Goal: Complete application form

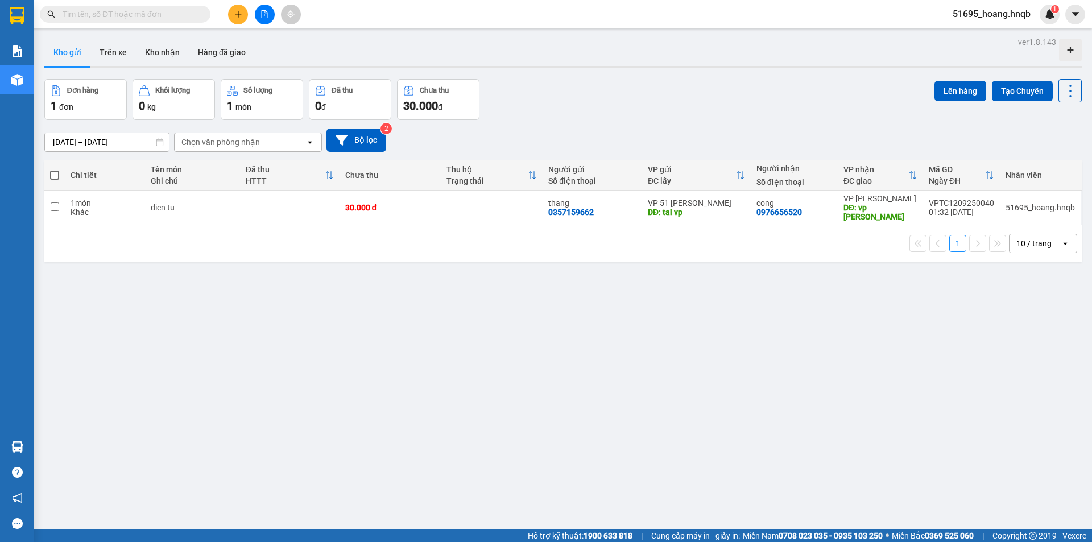
click at [224, 13] on div at bounding box center [264, 15] width 85 height 20
click at [232, 13] on button at bounding box center [238, 15] width 20 height 20
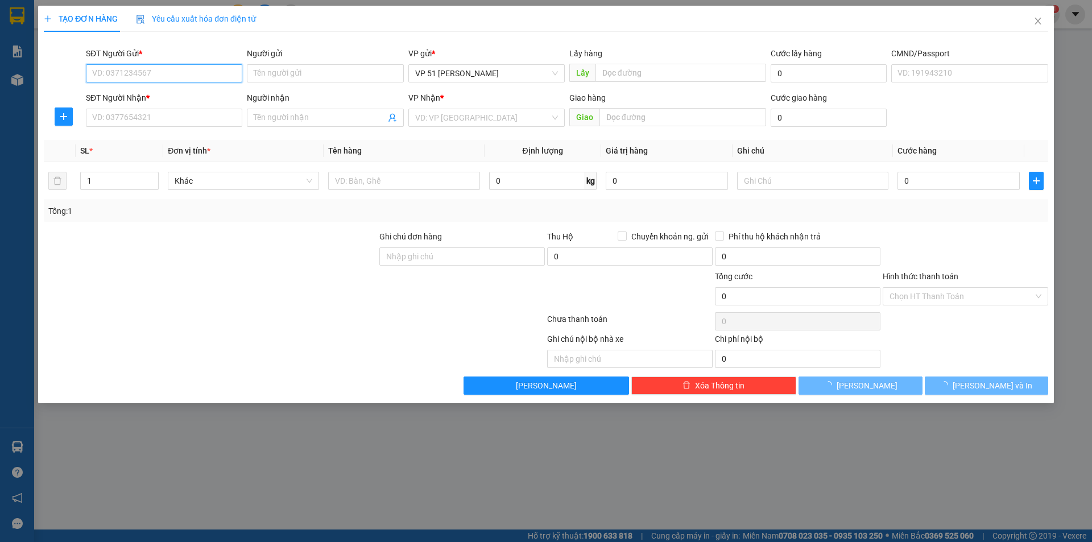
click at [174, 81] on input "SĐT Người Gửi *" at bounding box center [164, 73] width 156 height 18
type input "0879726775"
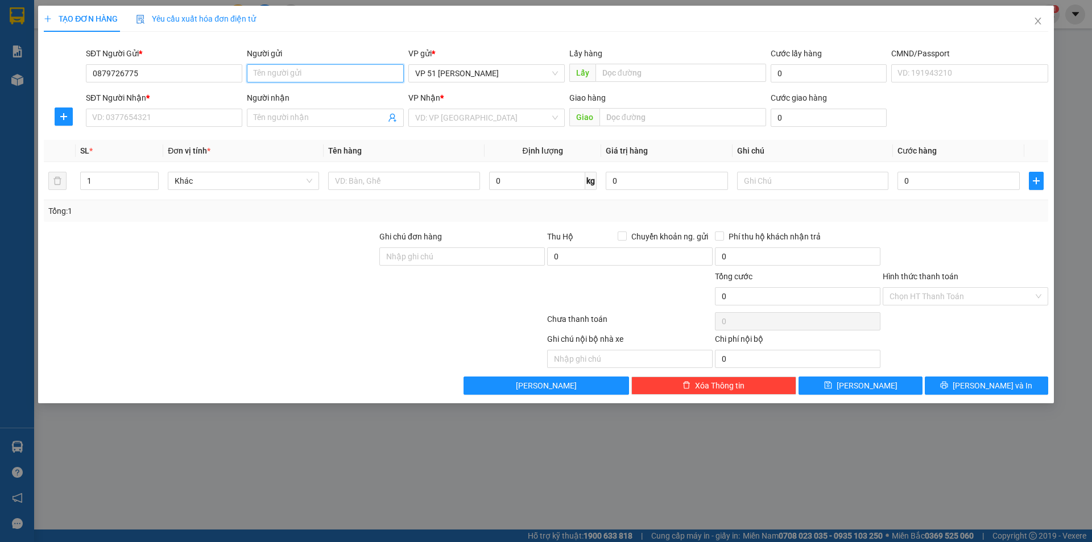
click at [295, 66] on input "Người gửi" at bounding box center [325, 73] width 156 height 18
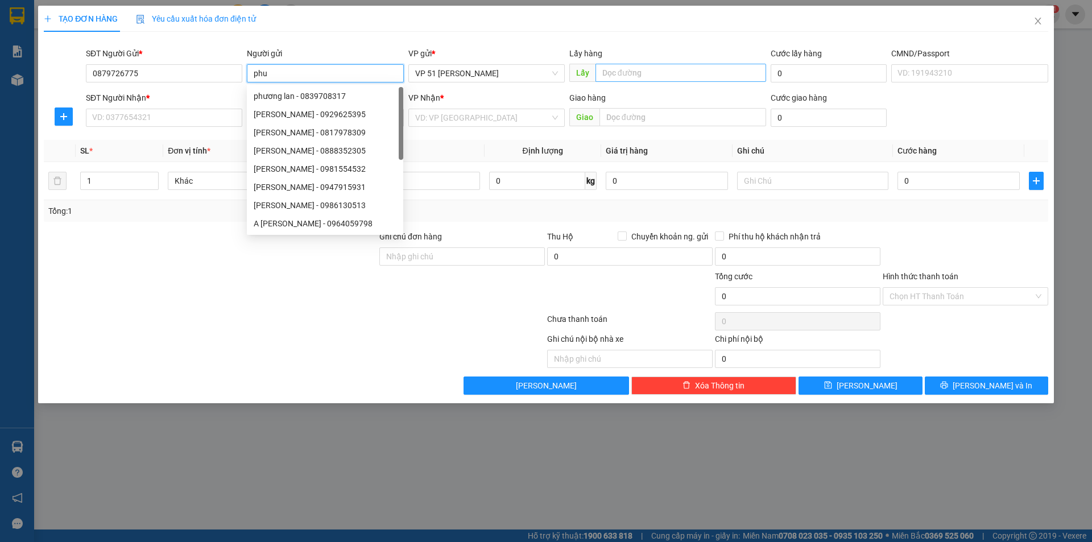
type input "phu"
click at [654, 73] on input "text" at bounding box center [681, 73] width 171 height 18
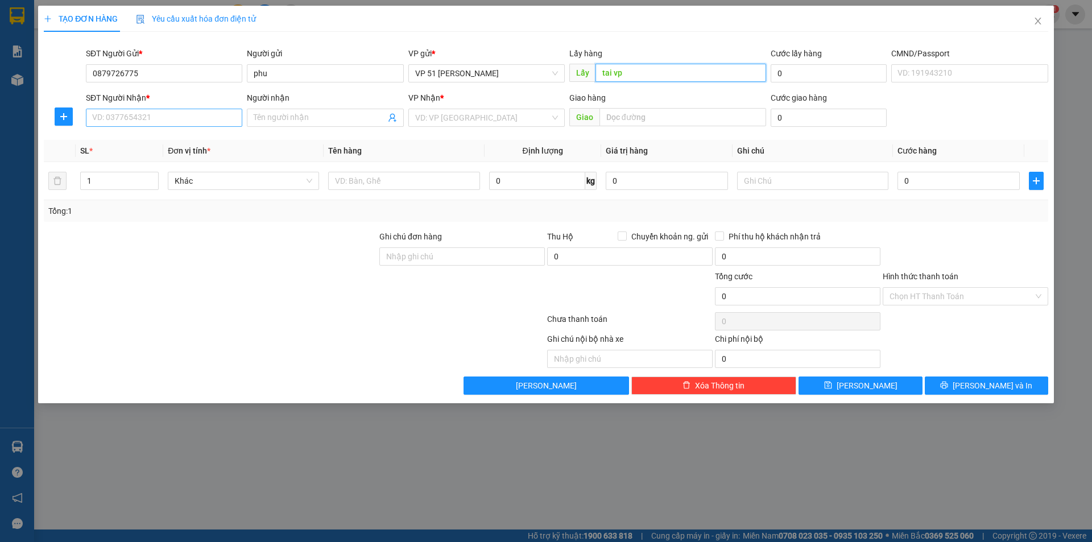
type input "tai vp"
click at [138, 121] on input "SĐT Người Nhận *" at bounding box center [164, 118] width 156 height 18
click at [308, 119] on input "Người nhận" at bounding box center [319, 118] width 131 height 13
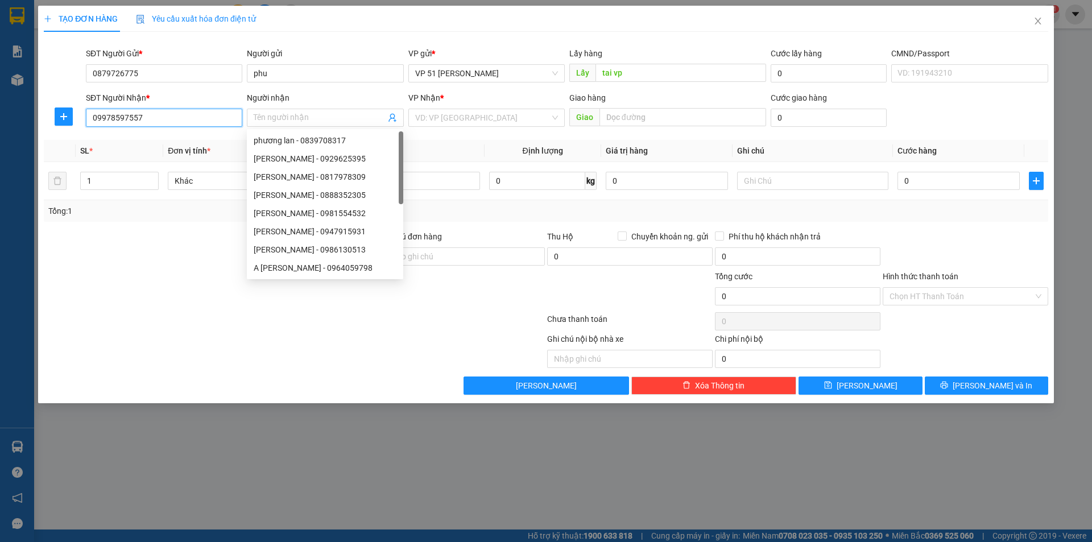
click at [102, 117] on input "09978597557" at bounding box center [164, 118] width 156 height 18
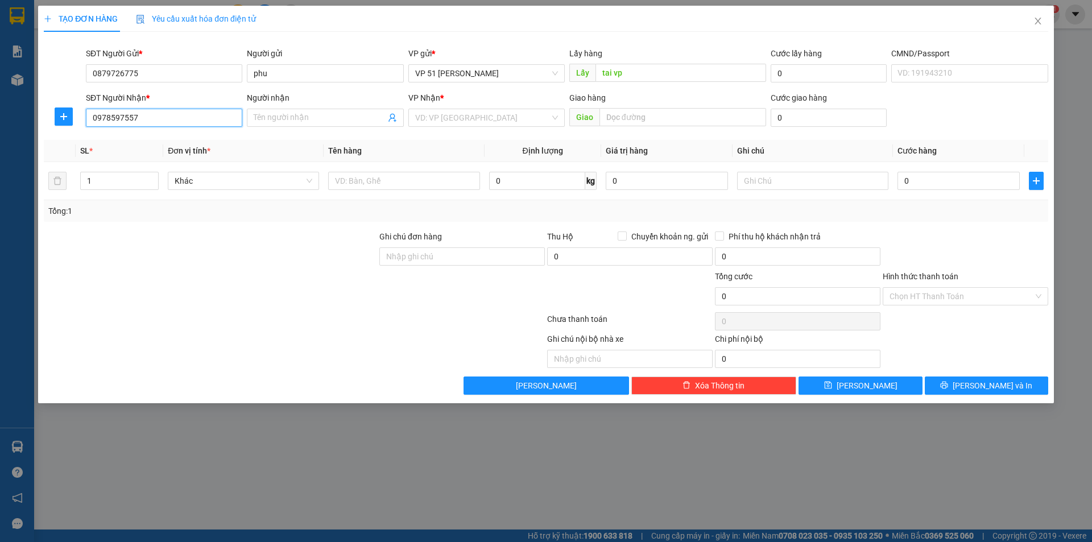
click at [106, 114] on input "0978597557" at bounding box center [164, 118] width 156 height 18
type input "0978597557"
click at [310, 110] on span at bounding box center [325, 118] width 156 height 18
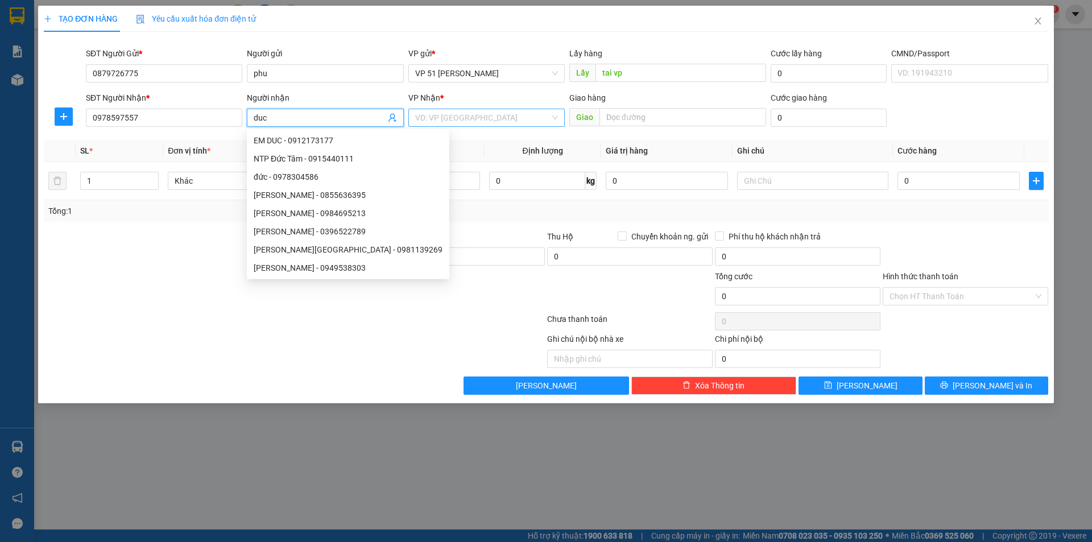
type input "duc"
click at [537, 115] on input "search" at bounding box center [482, 117] width 135 height 17
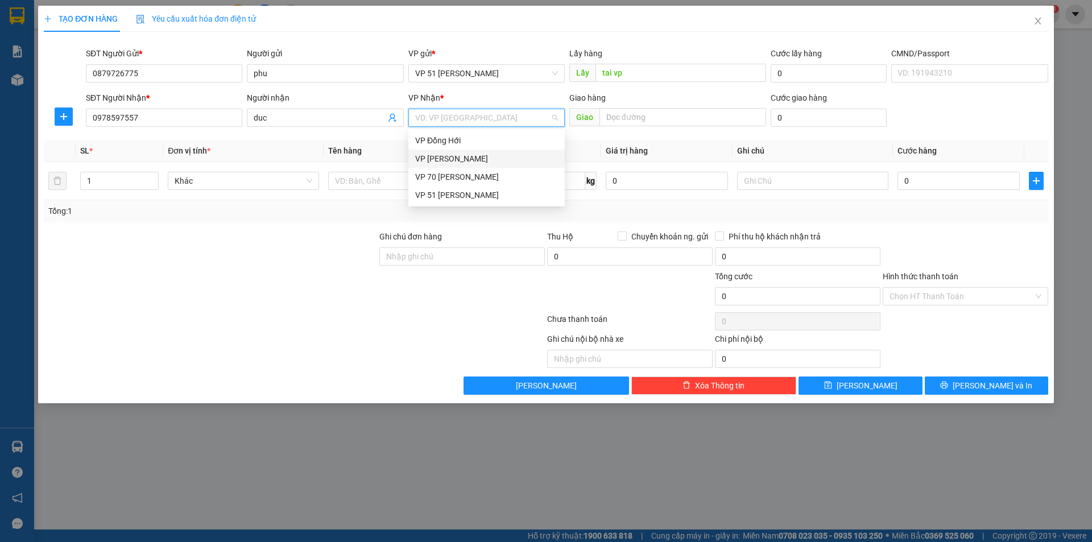
click at [473, 160] on div "VP [PERSON_NAME]" at bounding box center [486, 158] width 143 height 13
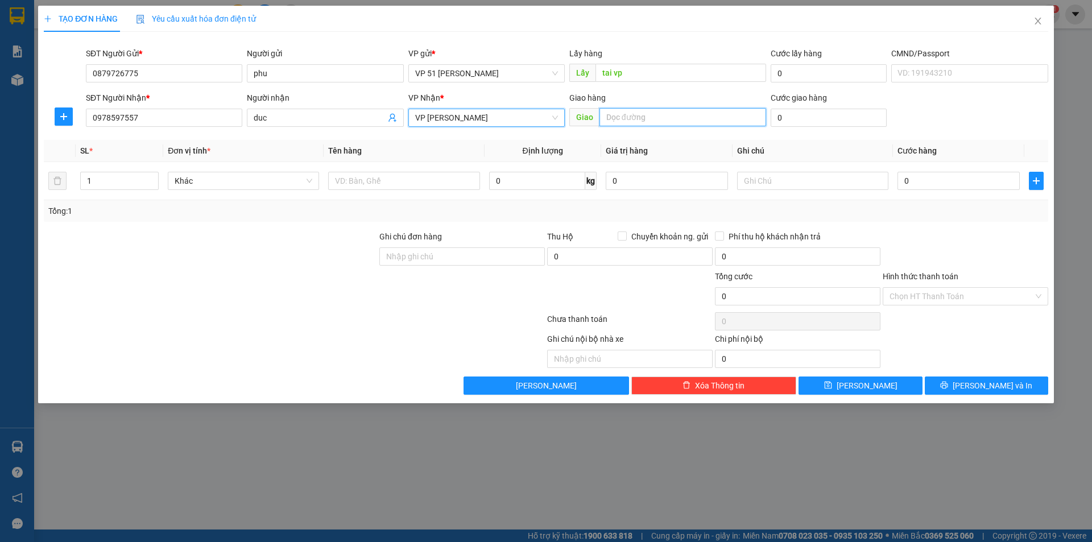
click at [657, 116] on input "text" at bounding box center [683, 117] width 167 height 18
type input "ba don"
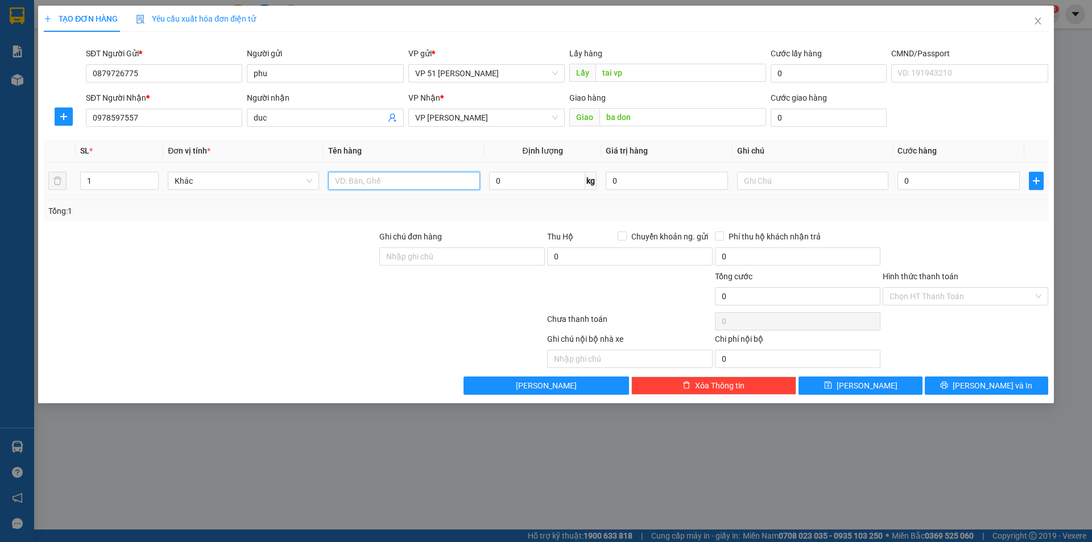
click at [414, 181] on input "text" at bounding box center [403, 181] width 151 height 18
type input "ho so"
click at [934, 179] on input "0" at bounding box center [959, 181] width 122 height 18
type input "3"
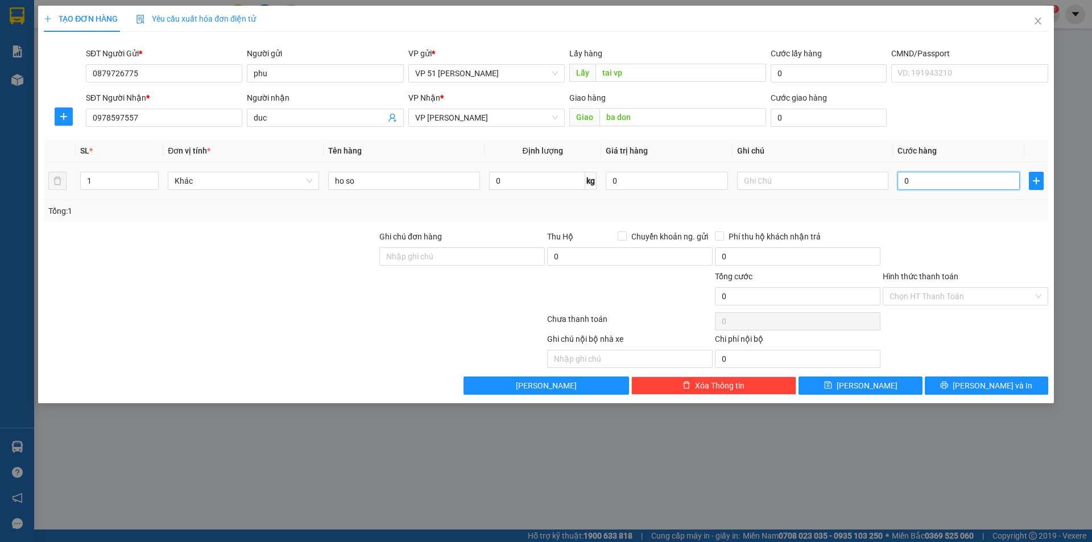
type input "3"
type input "30"
type input "300"
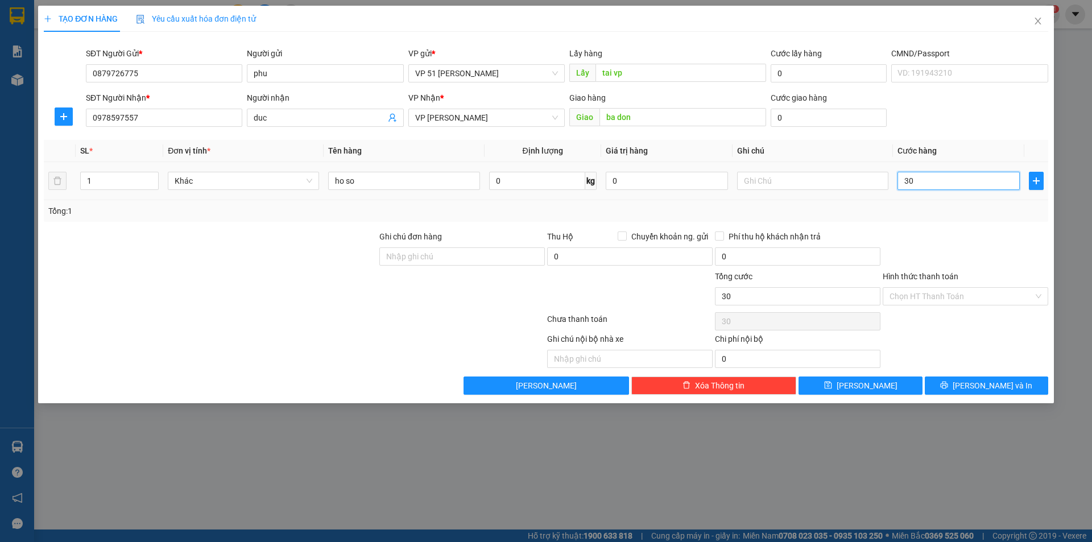
type input "300"
type input "3.000"
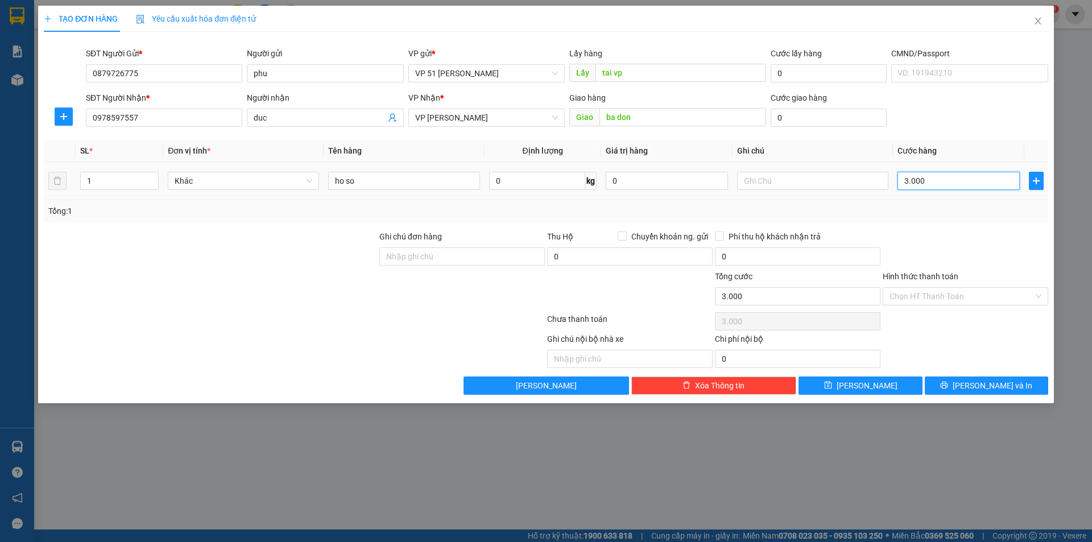
type input "30.000"
drag, startPoint x: 451, startPoint y: 252, endPoint x: 453, endPoint y: 266, distance: 13.8
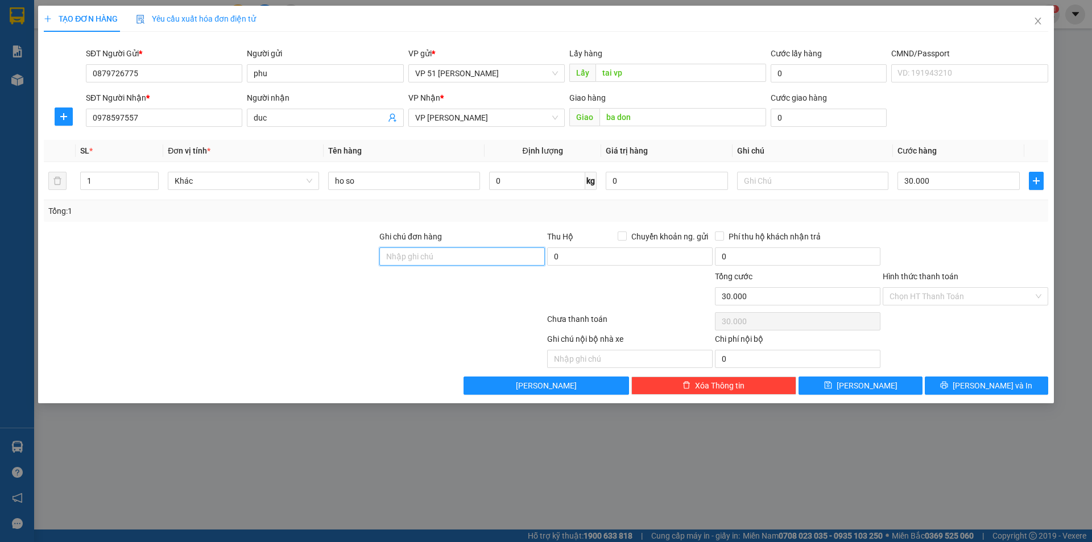
click at [451, 252] on input "Ghi chú đơn hàng" at bounding box center [463, 257] width 166 height 18
click at [980, 386] on span "[PERSON_NAME] và In" at bounding box center [993, 386] width 80 height 13
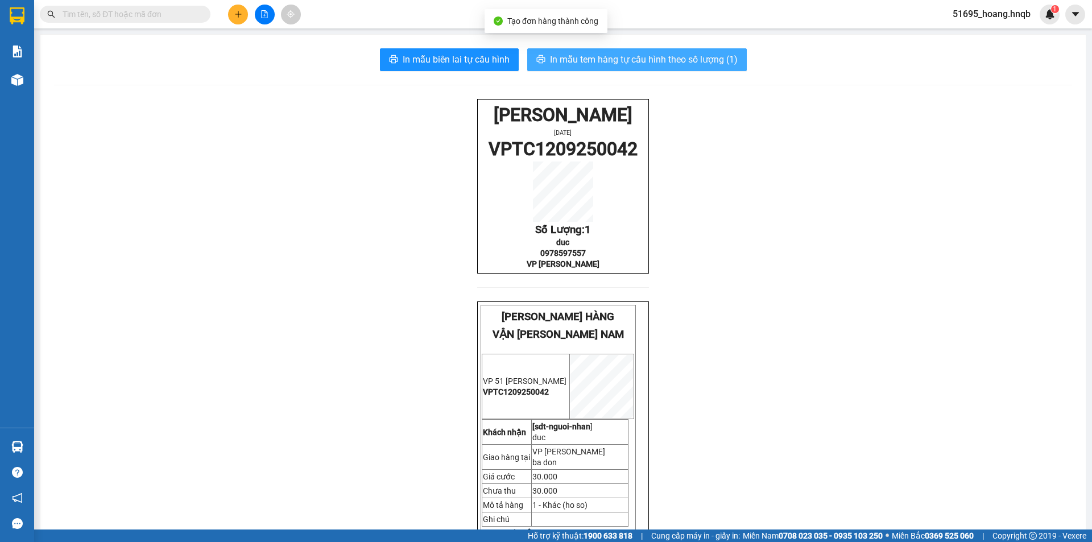
click at [668, 67] on button "In mẫu tem hàng tự cấu hình theo số lượng (1)" at bounding box center [637, 59] width 220 height 23
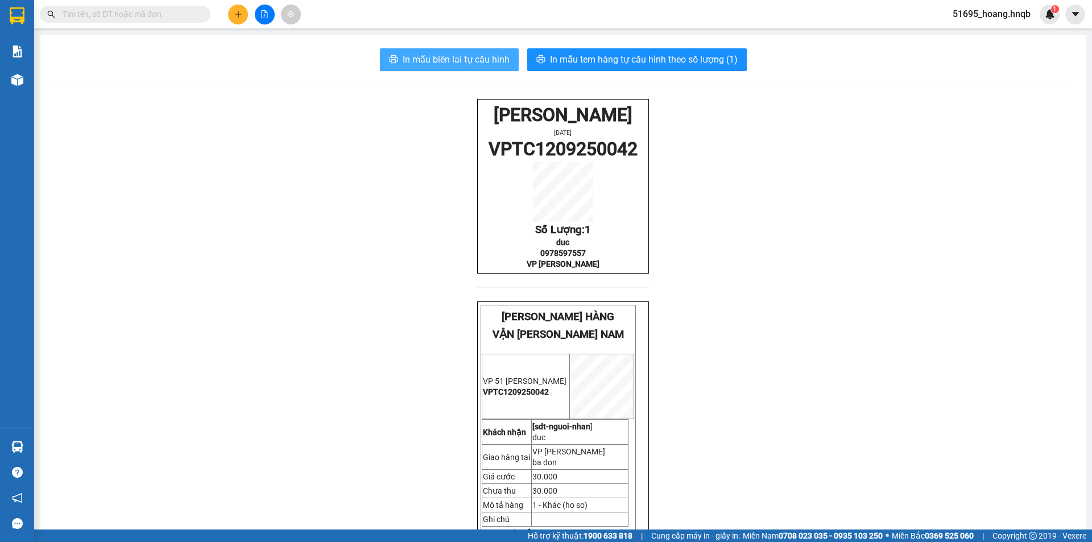
click at [448, 55] on span "In mẫu biên lai tự cấu hình" at bounding box center [456, 59] width 107 height 14
